Goal: Information Seeking & Learning: Learn about a topic

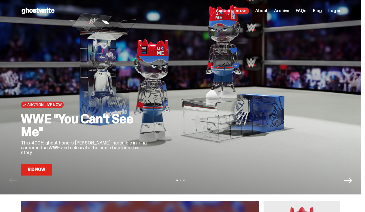
click at [306, 10] on span "FAQs" at bounding box center [301, 11] width 11 height 4
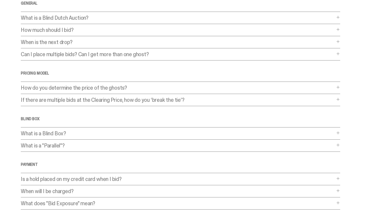
scroll to position [41, 0]
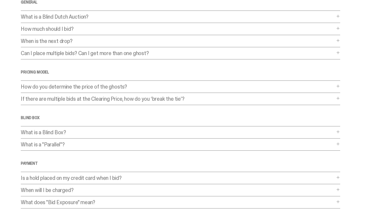
click at [266, 83] on div "Frequently Asked Questions General What is a Blind Dutch Auction? What is a Bli…" at bounding box center [181, 123] width 320 height 285
click at [264, 86] on p "How do you determine the price of the ghosts?" at bounding box center [178, 86] width 314 height 5
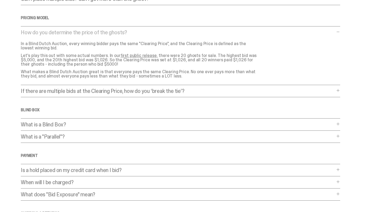
scroll to position [97, 0]
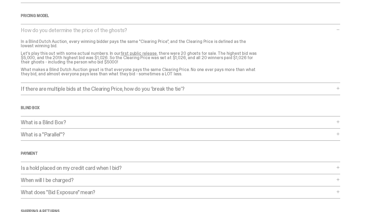
click at [236, 124] on p "What is a Blind Box?" at bounding box center [178, 122] width 314 height 5
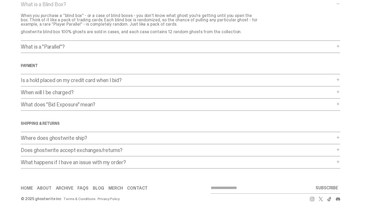
scroll to position [0, 0]
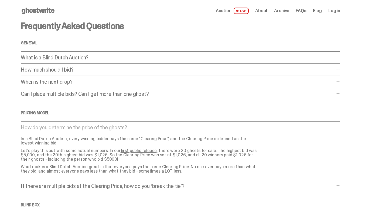
click at [229, 9] on span "Auction" at bounding box center [224, 11] width 16 height 4
